Goal: Obtain resource: Download file/media

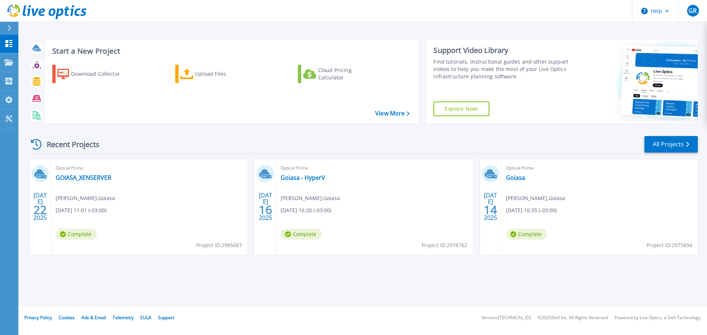
click at [185, 201] on div "Optical Prime GOIASA_XENSERVER Grazielle Ramos , Goiasa 07/22/2025, 11:01 (-03:…" at bounding box center [149, 207] width 196 height 95
click at [77, 177] on link "GOIASA_XENSERVER" at bounding box center [84, 177] width 56 height 7
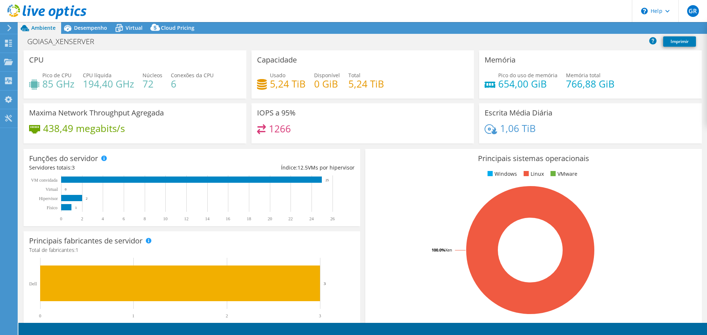
select select "USD"
click at [9, 40] on use at bounding box center [8, 43] width 7 height 7
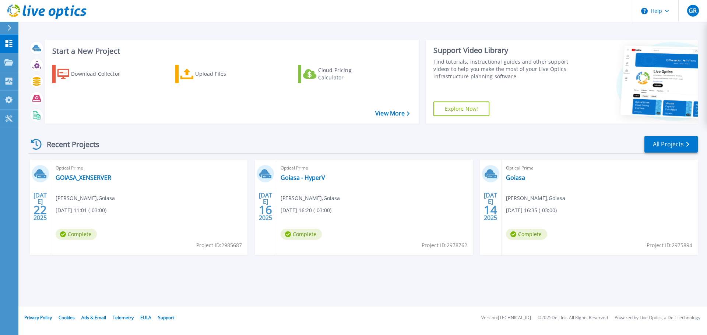
drag, startPoint x: 184, startPoint y: 219, endPoint x: 136, endPoint y: 203, distance: 51.2
click at [136, 203] on div "Optical Prime GOIASA_XENSERVER Grazielle Ramos , Goiasa 07/22/2025, 11:01 (-03:…" at bounding box center [149, 207] width 196 height 95
click at [89, 176] on link "GOIASA_XENSERVER" at bounding box center [84, 177] width 56 height 7
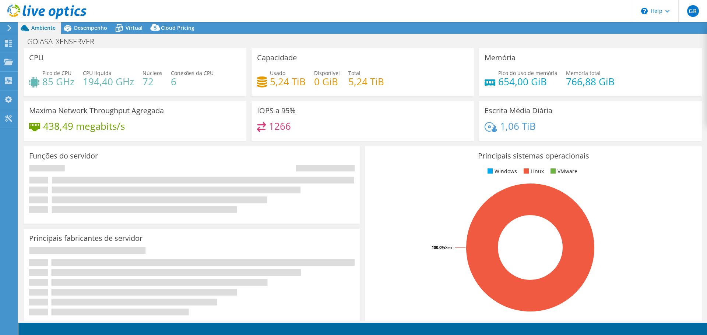
select select "USD"
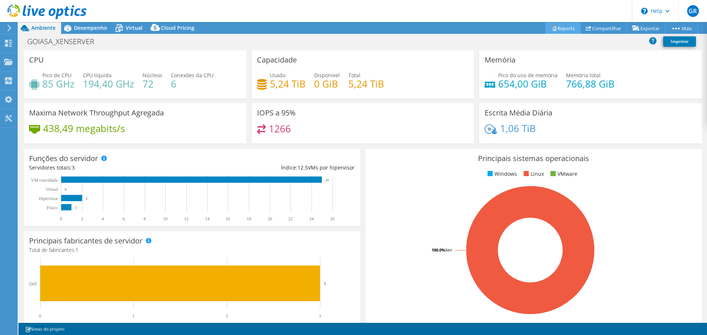
click at [551, 30] on link "Reports" at bounding box center [562, 27] width 35 height 11
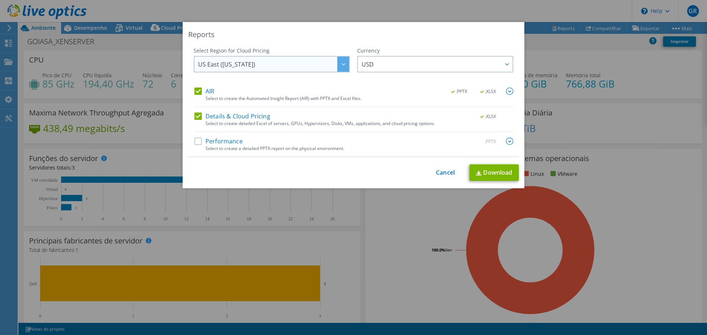
click at [257, 60] on span "US East ([US_STATE])" at bounding box center [273, 64] width 151 height 15
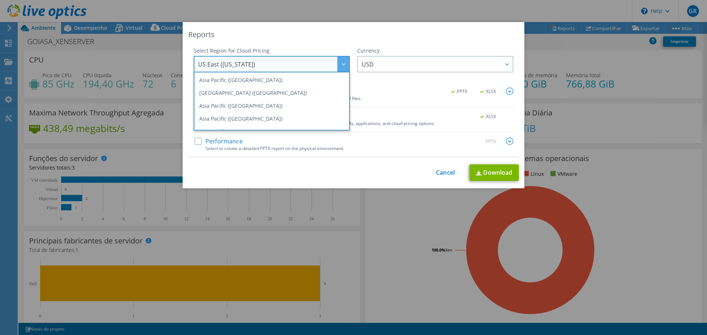
click at [242, 38] on div "Reports" at bounding box center [353, 34] width 331 height 10
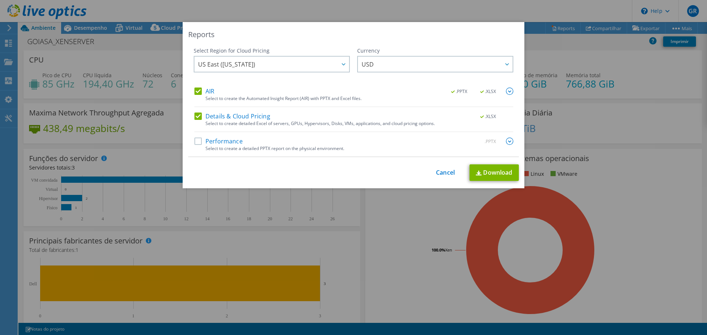
click at [223, 143] on label "Performance" at bounding box center [218, 141] width 48 height 7
click at [0, 0] on input "Performance" at bounding box center [0, 0] width 0 height 0
click at [389, 67] on span "USD" at bounding box center [436, 64] width 151 height 15
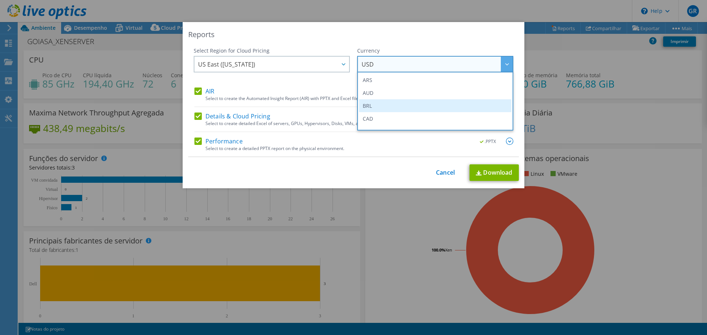
click at [376, 104] on li "BRL" at bounding box center [435, 105] width 152 height 13
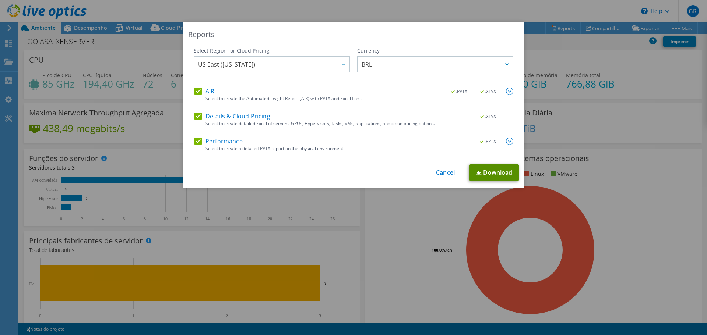
click at [492, 170] on link "Download" at bounding box center [493, 173] width 49 height 17
click at [492, 11] on div "Reports Select Region for Cloud Pricing Asia Pacific (Hong Kong) Asia Pacific (…" at bounding box center [353, 167] width 707 height 335
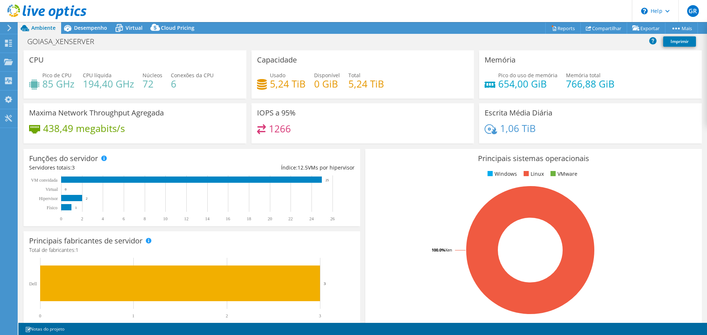
click at [8, 25] on use at bounding box center [9, 28] width 4 height 7
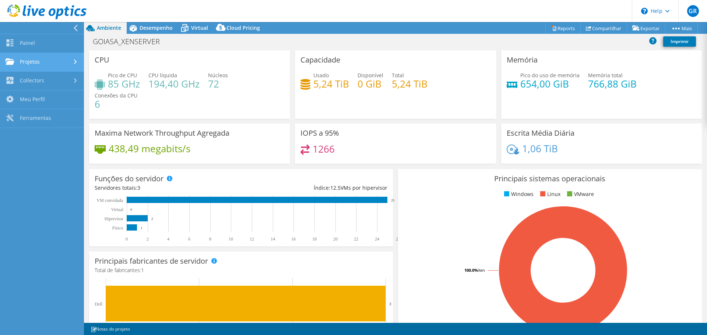
click at [29, 65] on link "Projetos" at bounding box center [42, 62] width 84 height 19
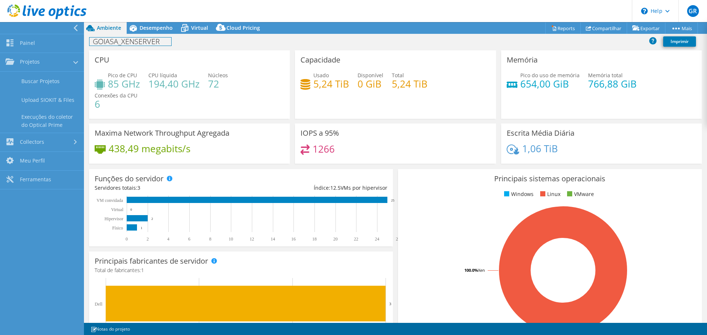
click at [146, 43] on h1 "GOIASA_XENSERVER" at bounding box center [130, 42] width 82 height 8
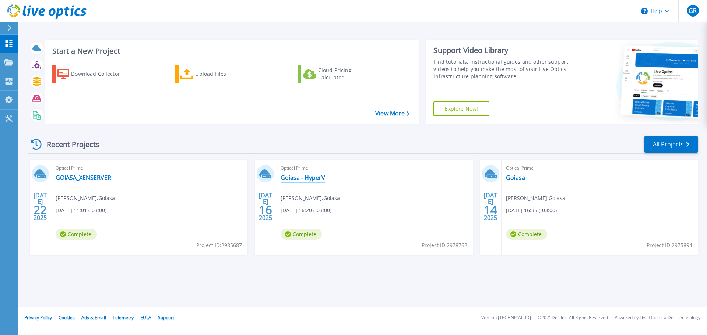
click at [318, 176] on link "Goiasa - HyperV" at bounding box center [302, 177] width 45 height 7
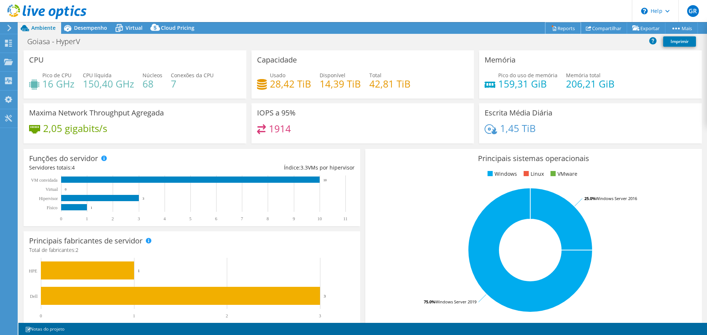
click at [560, 29] on link "Reports" at bounding box center [562, 27] width 35 height 11
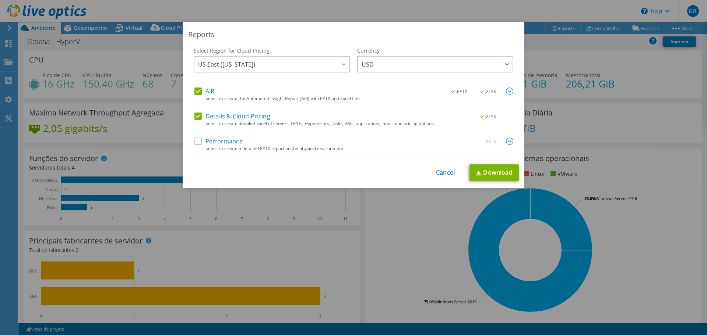
click at [208, 142] on label "Performance" at bounding box center [218, 141] width 48 height 7
click at [0, 0] on input "Performance" at bounding box center [0, 0] width 0 height 0
click at [377, 61] on span "USD" at bounding box center [436, 64] width 151 height 15
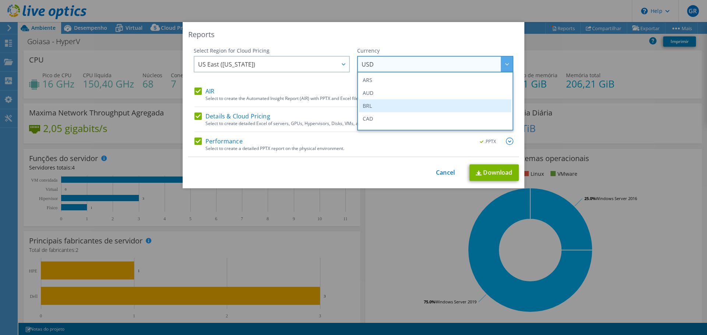
click at [369, 107] on li "BRL" at bounding box center [435, 105] width 152 height 13
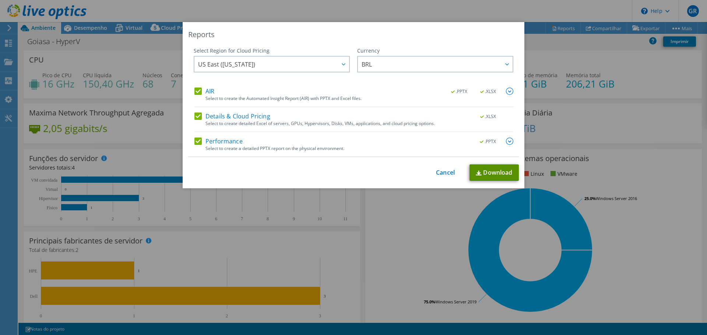
click at [494, 173] on link "Download" at bounding box center [493, 173] width 49 height 17
click at [508, 2] on div "Reports Select Region for Cloud Pricing Asia Pacific (Hong Kong) Asia Pacific (…" at bounding box center [353, 167] width 707 height 335
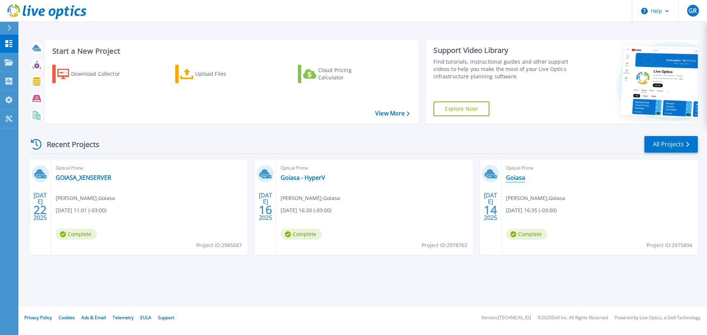
click at [518, 180] on link "Goiasa" at bounding box center [515, 177] width 19 height 7
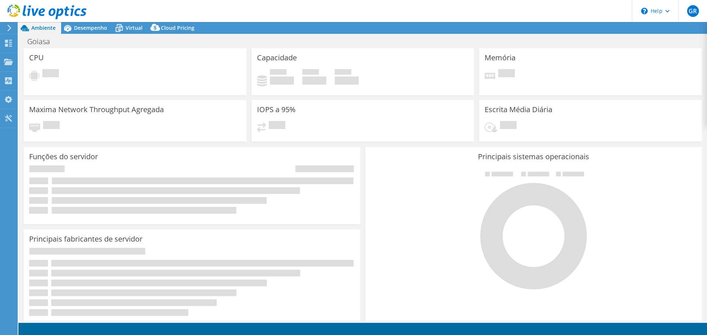
select select "USD"
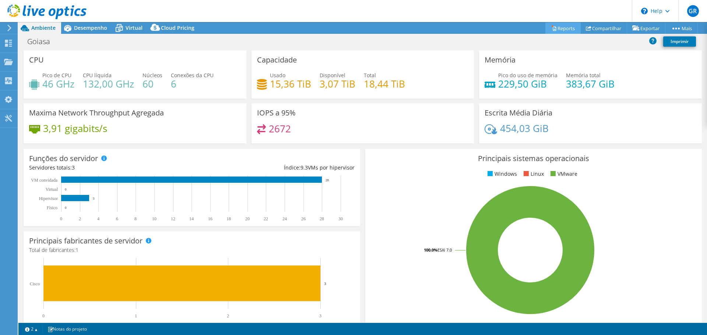
click at [558, 27] on link "Reports" at bounding box center [562, 27] width 35 height 11
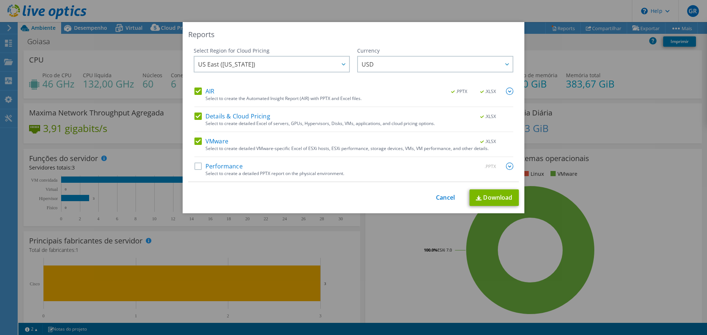
click at [210, 167] on label "Performance" at bounding box center [218, 166] width 48 height 7
click at [0, 0] on input "Performance" at bounding box center [0, 0] width 0 height 0
click at [486, 202] on link "Download" at bounding box center [493, 198] width 49 height 17
click at [441, 202] on div "This process may take a while, please wait... Cancel Download" at bounding box center [353, 198] width 331 height 17
click at [439, 197] on link "Cancel" at bounding box center [445, 197] width 19 height 7
